Goal: Information Seeking & Learning: Learn about a topic

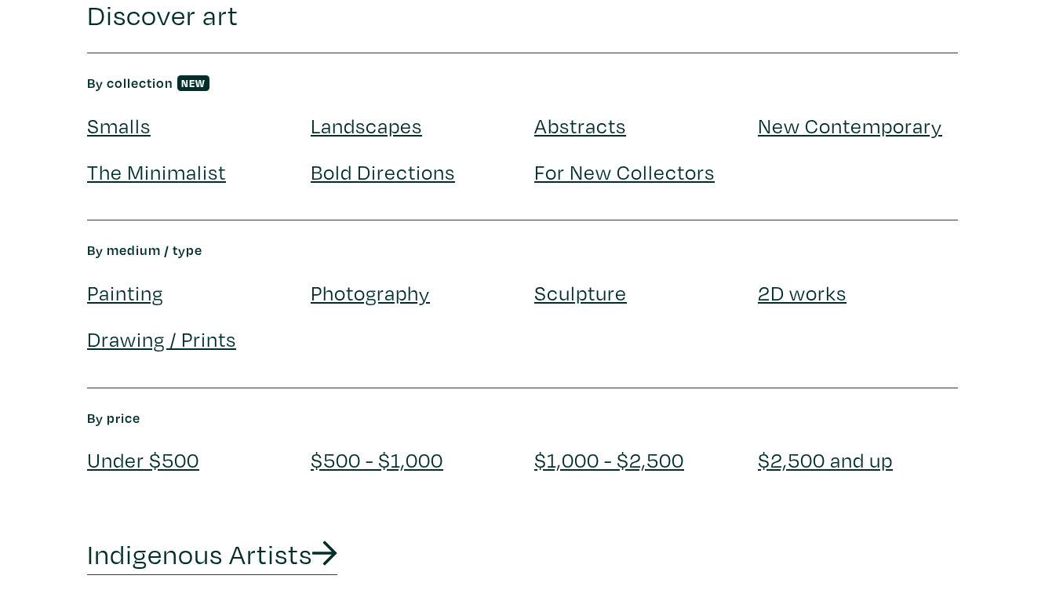
scroll to position [2571, 0]
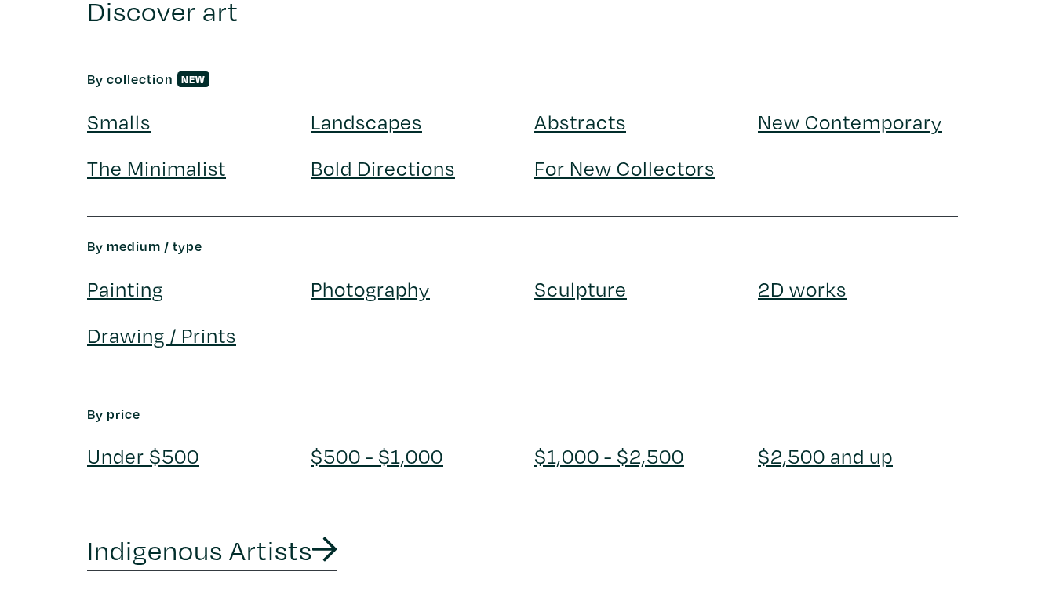
click at [404, 290] on link "Photography" at bounding box center [370, 288] width 119 height 27
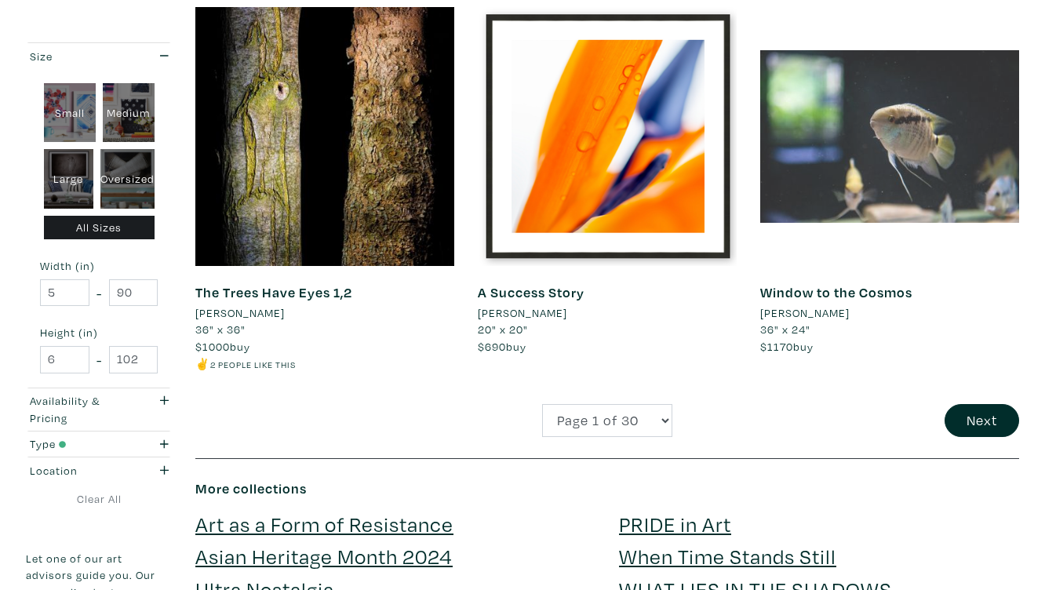
scroll to position [3036, 0]
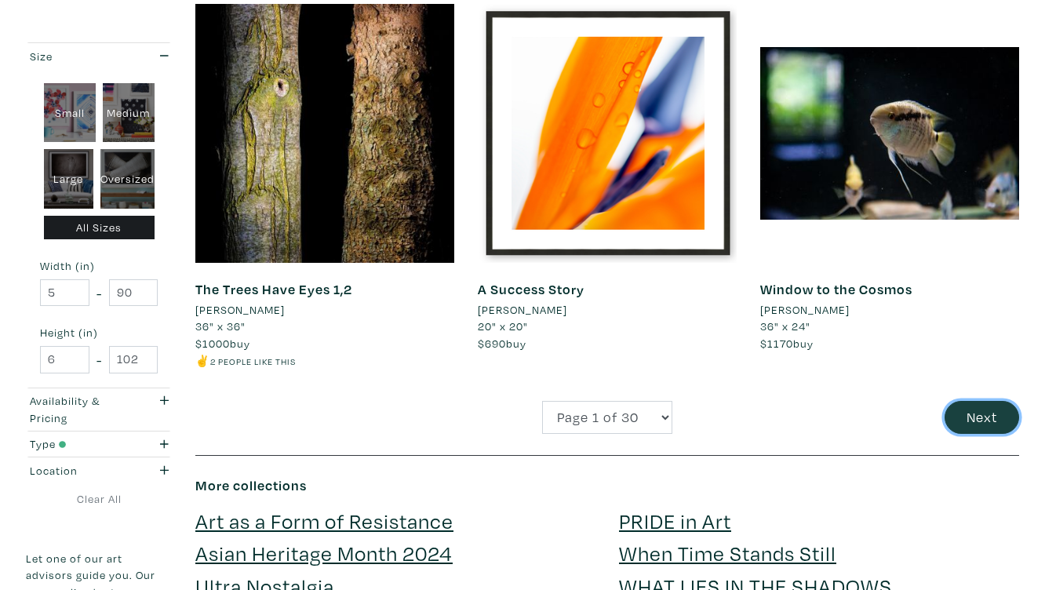
click at [993, 401] on button "Next" at bounding box center [982, 418] width 75 height 34
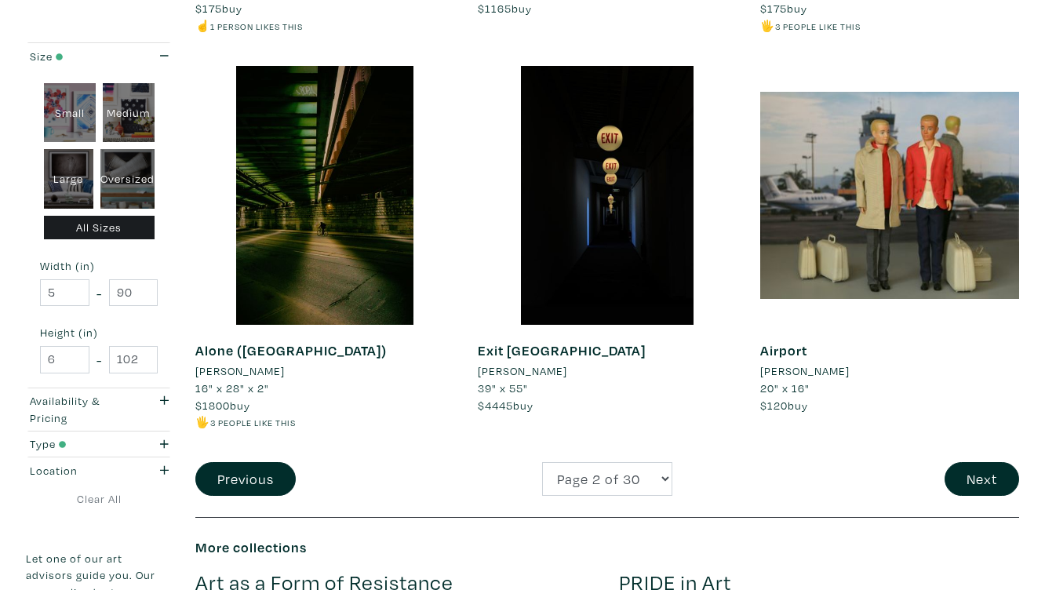
scroll to position [3009, 0]
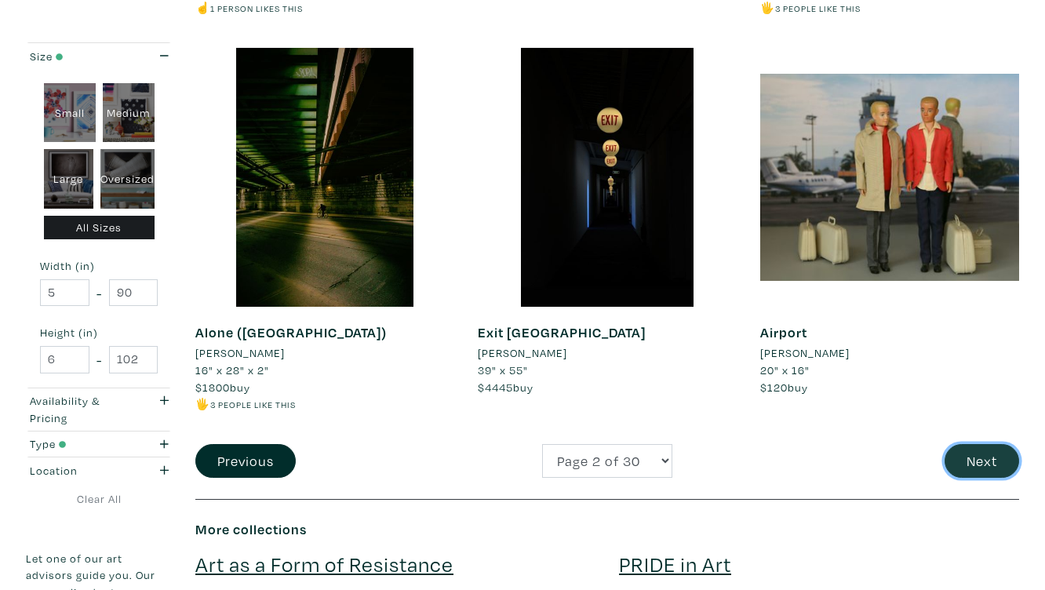
click at [967, 467] on button "Next" at bounding box center [982, 461] width 75 height 34
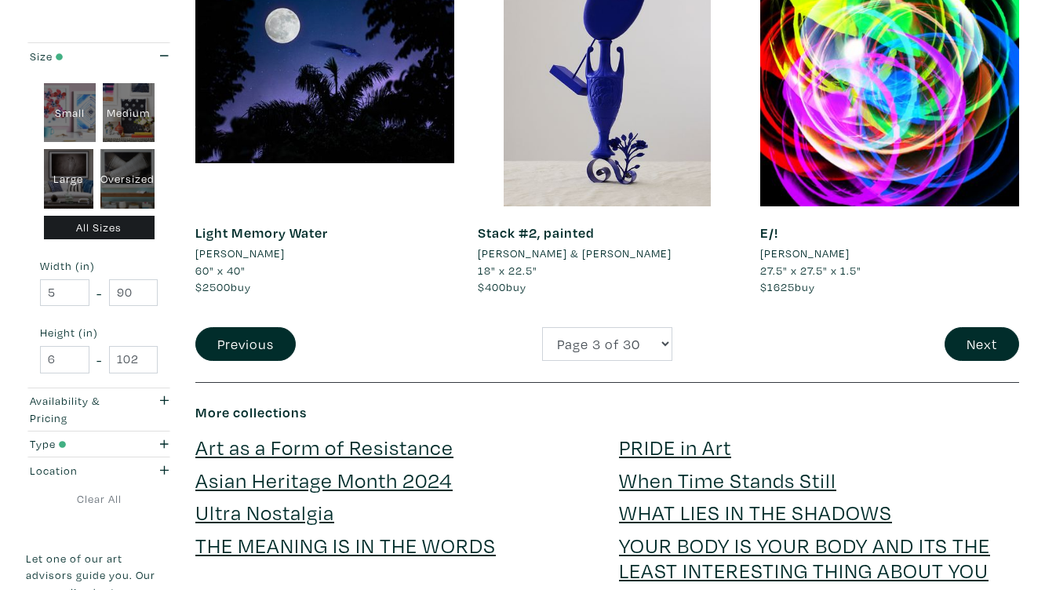
scroll to position [3128, 0]
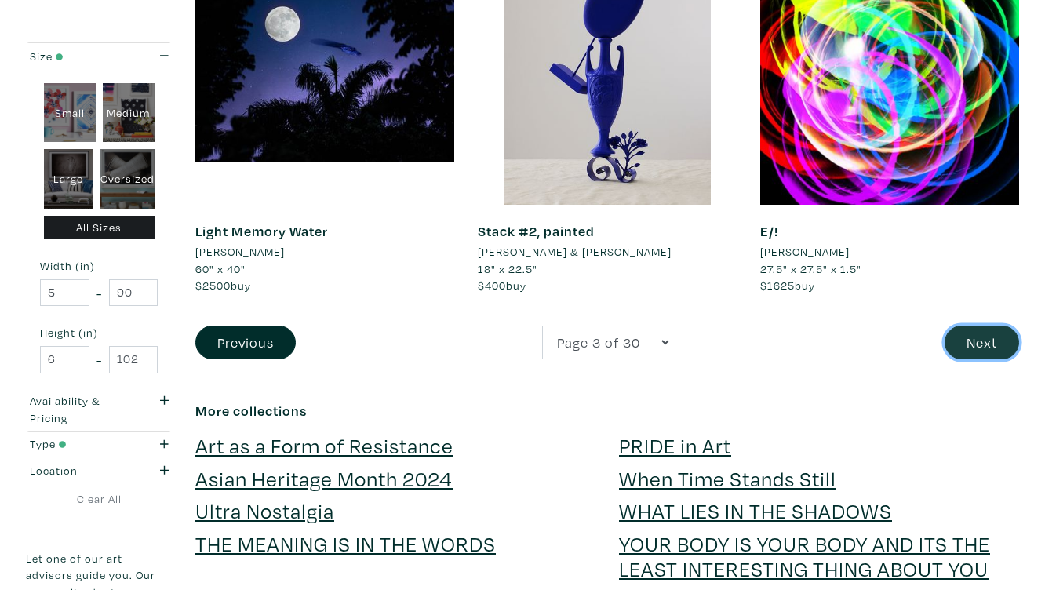
click at [954, 354] on button "Next" at bounding box center [982, 343] width 75 height 34
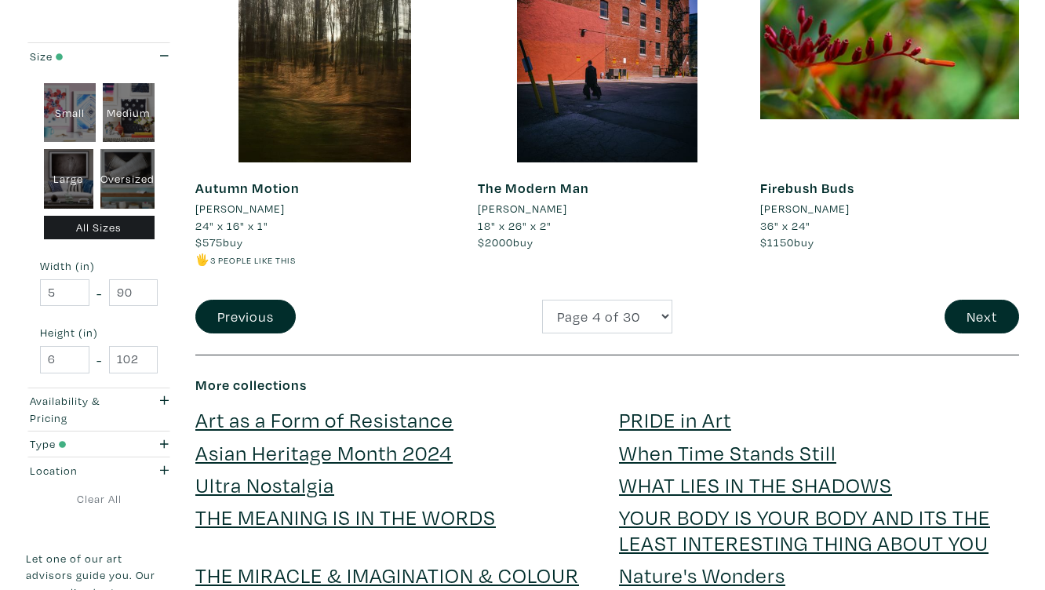
scroll to position [3123, 0]
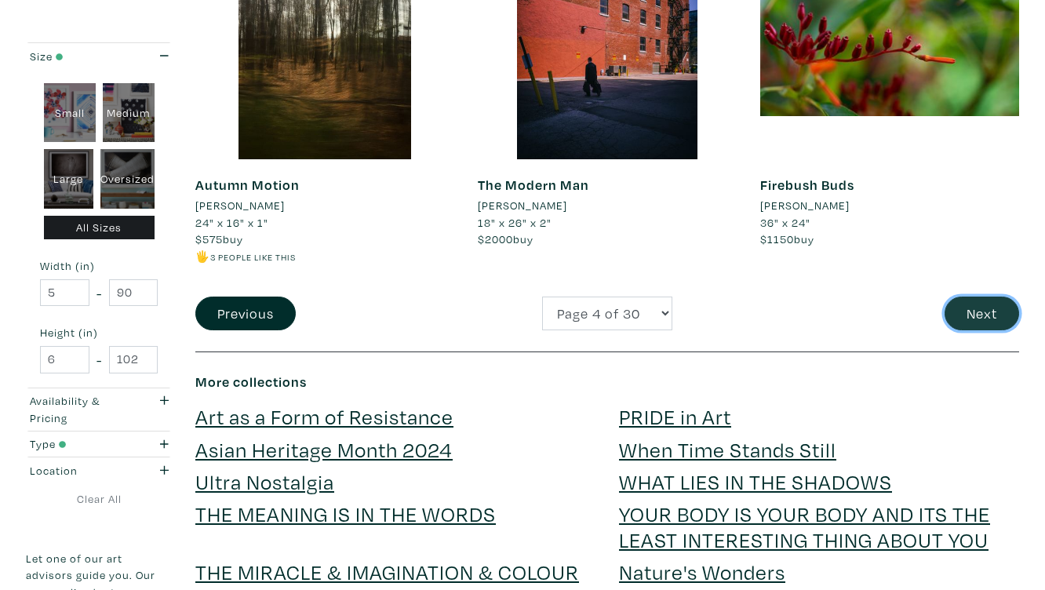
click at [994, 313] on button "Next" at bounding box center [982, 314] width 75 height 34
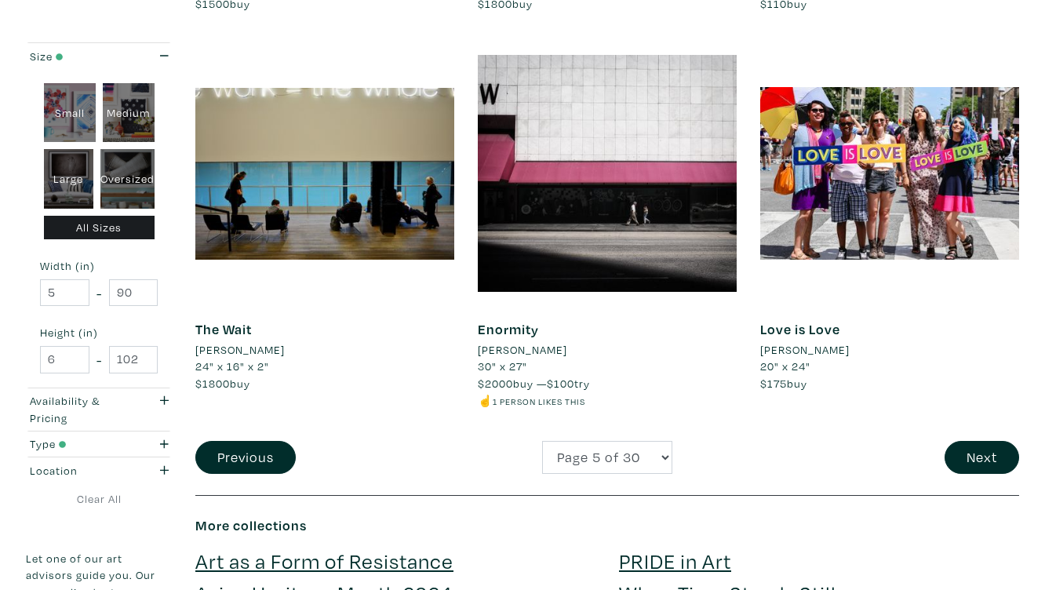
scroll to position [2990, 0]
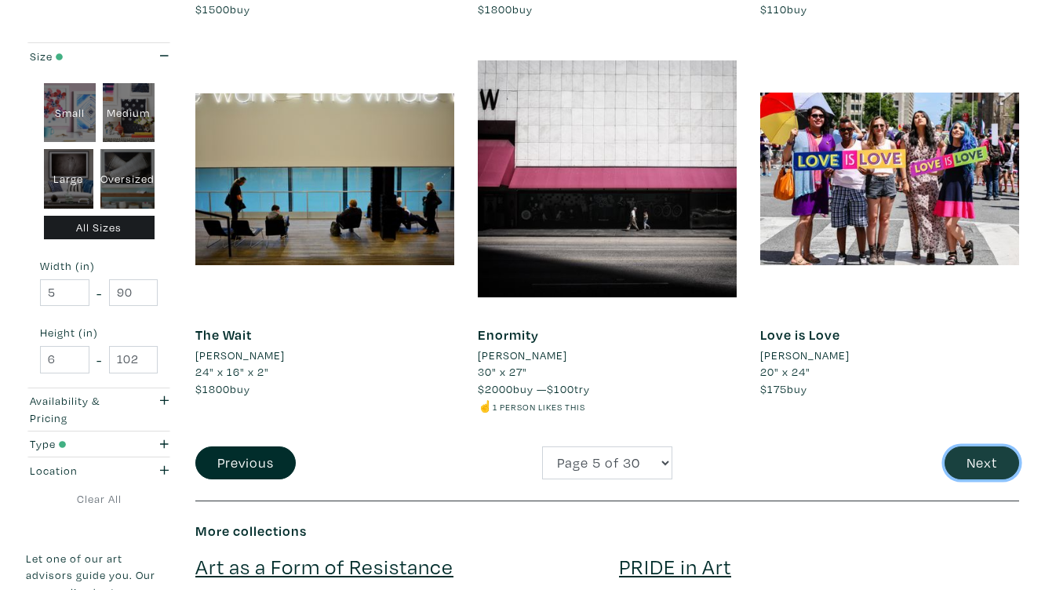
click at [978, 455] on button "Next" at bounding box center [982, 463] width 75 height 34
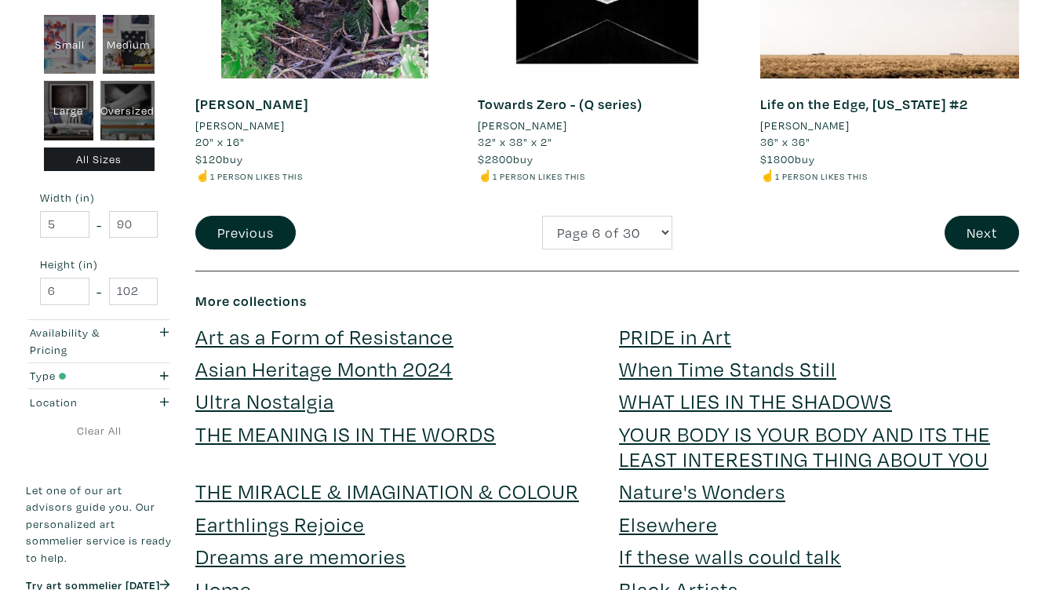
scroll to position [3194, 0]
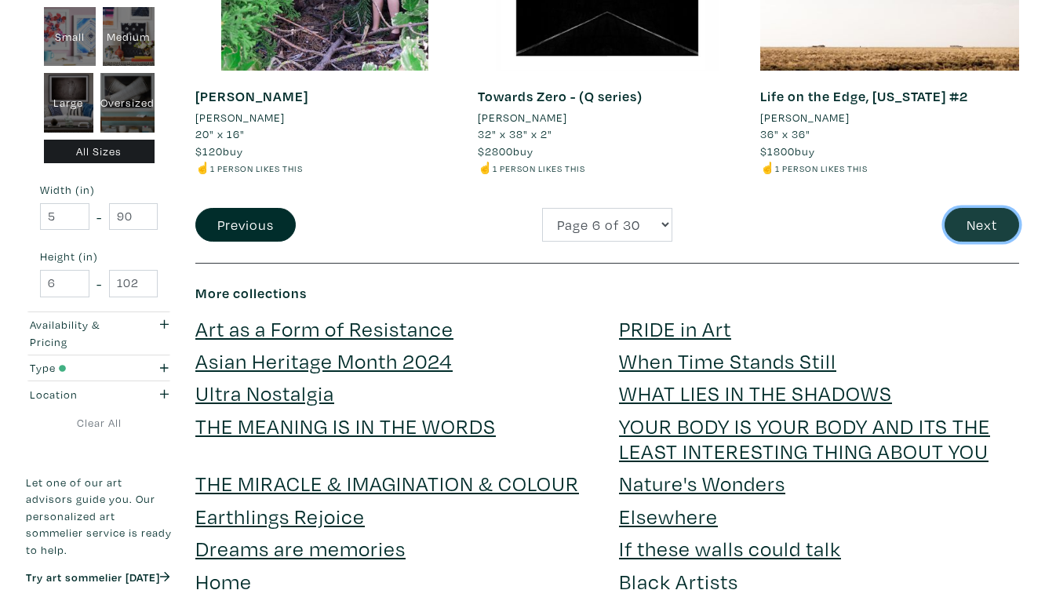
click at [976, 220] on button "Next" at bounding box center [982, 225] width 75 height 34
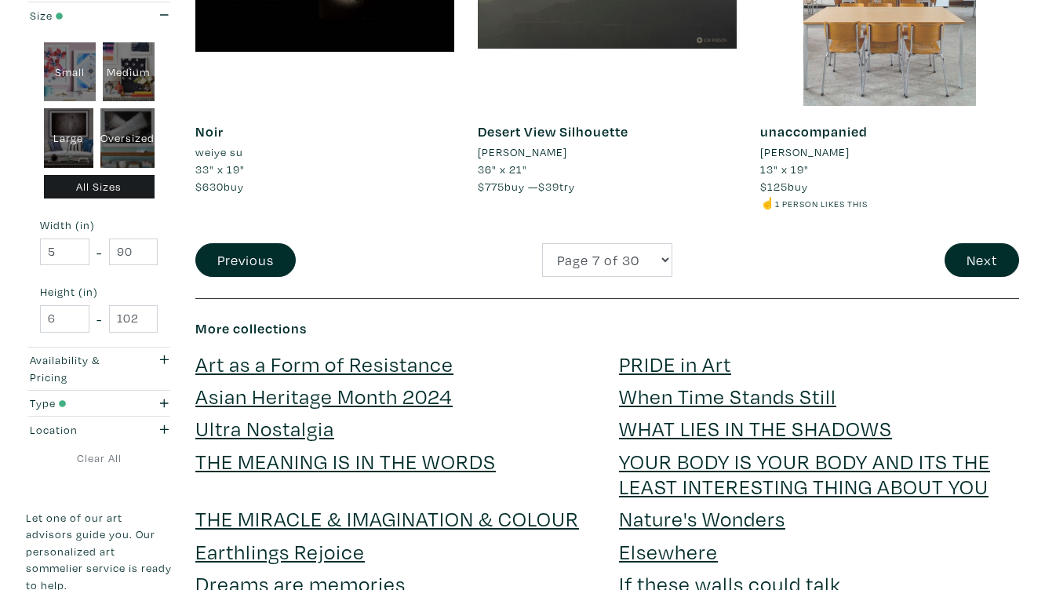
scroll to position [3147, 0]
